Goal: Find specific page/section: Find specific page/section

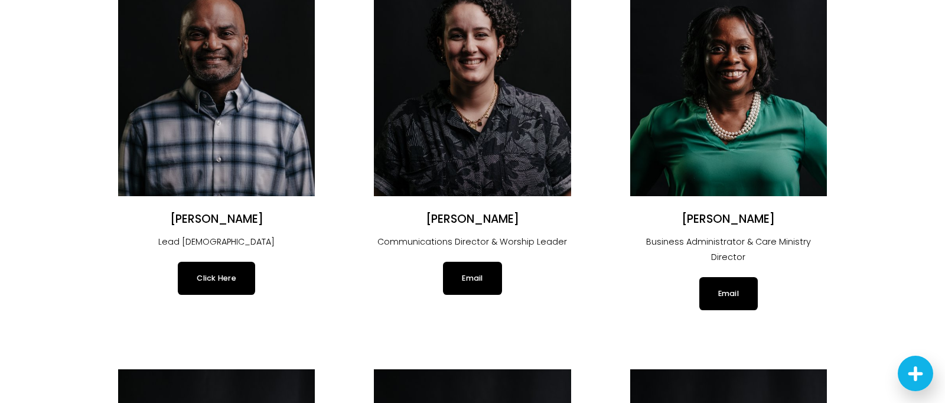
scroll to position [199, 0]
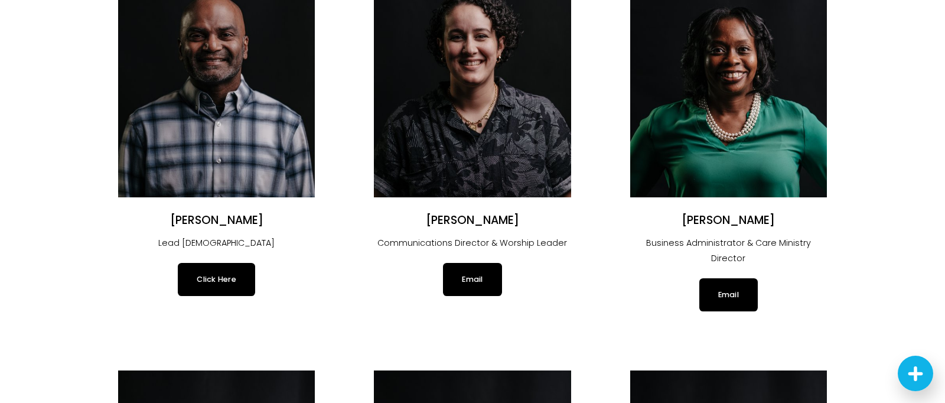
click at [233, 280] on link "Click Here" at bounding box center [216, 279] width 77 height 33
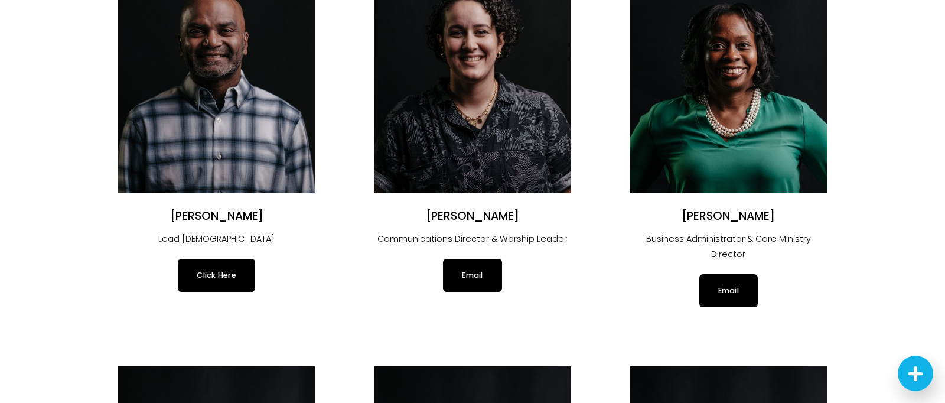
scroll to position [0, 0]
click at [237, 269] on link "Click Here" at bounding box center [216, 275] width 77 height 33
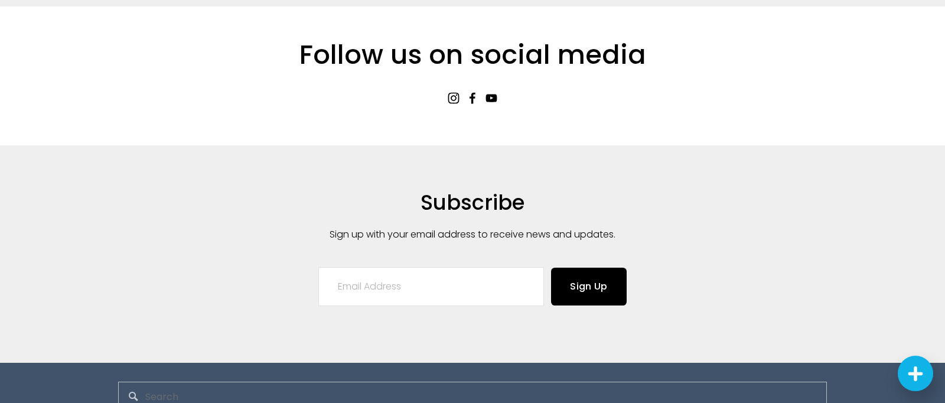
scroll to position [2644, 0]
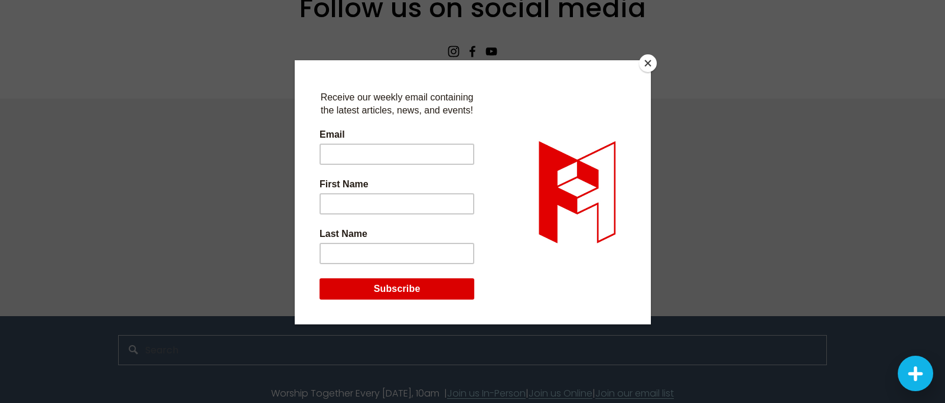
click at [648, 65] on button "Close" at bounding box center [648, 63] width 18 height 18
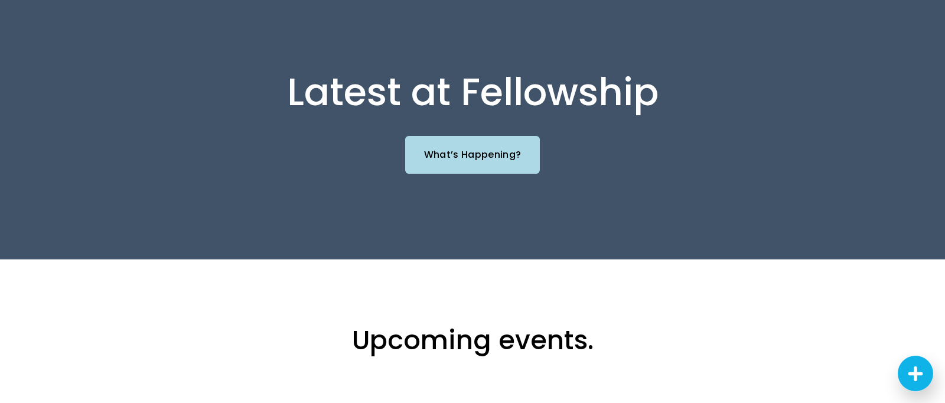
scroll to position [1295, 0]
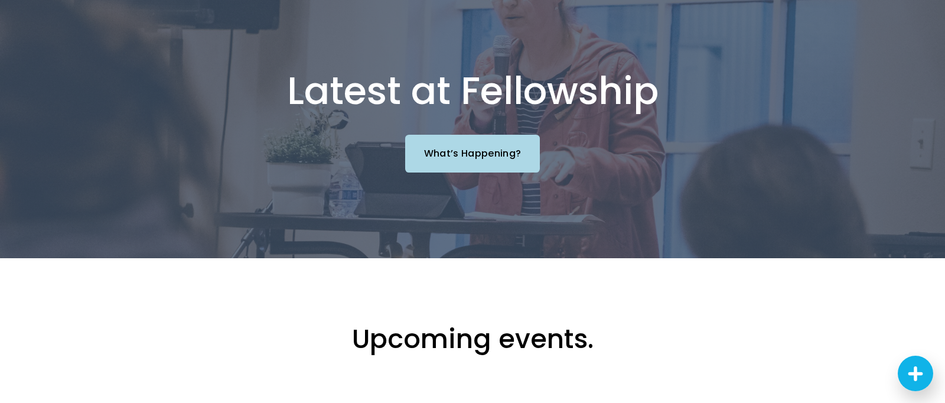
click at [488, 135] on link "What’s Happening?" at bounding box center [472, 153] width 135 height 37
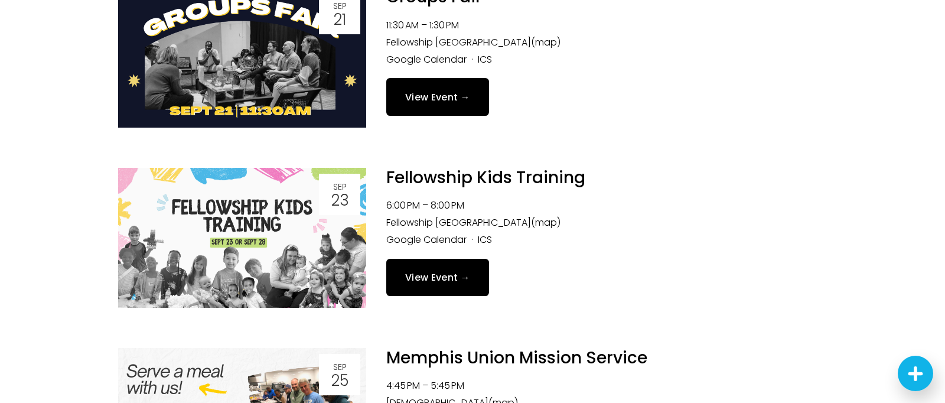
scroll to position [209, 0]
